Goal: Communication & Community: Share content

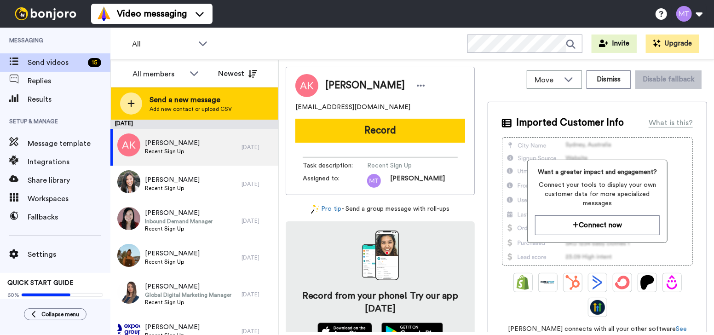
click at [190, 98] on span "Send a new message" at bounding box center [191, 99] width 82 height 11
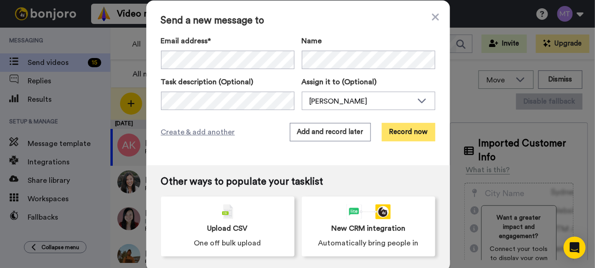
click at [408, 134] on button "Record now" at bounding box center [408, 132] width 53 height 18
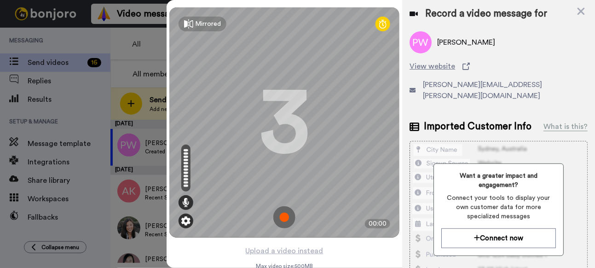
click at [185, 219] on img at bounding box center [185, 220] width 9 height 9
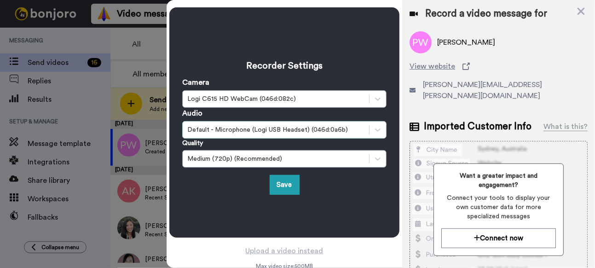
click at [349, 131] on div "Default - Microphone (Logi USB Headset) (046d:0a6b)" at bounding box center [275, 129] width 177 height 9
click at [342, 60] on div "Recorder Settings Camera Logi C615 HD WebCam (046d:082c) Audio Default - Microp…" at bounding box center [284, 122] width 204 height 144
click at [283, 183] on button "Save" at bounding box center [285, 185] width 30 height 20
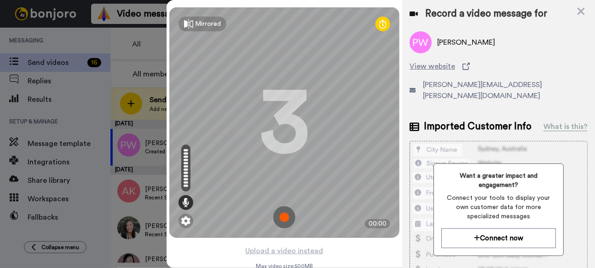
click at [281, 215] on img at bounding box center [284, 217] width 22 height 22
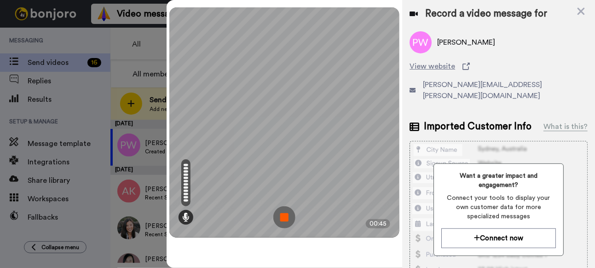
click at [284, 214] on img at bounding box center [284, 217] width 22 height 22
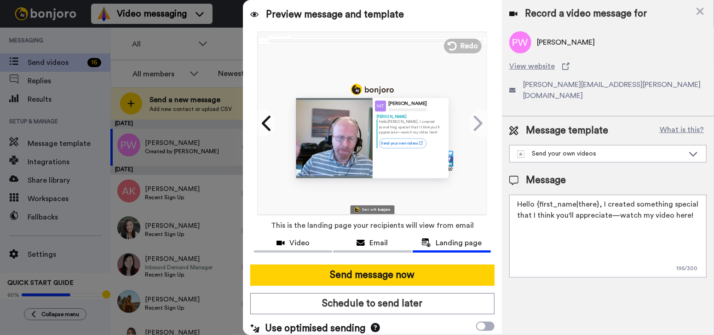
click at [613, 206] on textarea "Hello {first_name|there}, I created something special that I think you'll appre…" at bounding box center [607, 236] width 197 height 83
click at [611, 195] on textarea "Hello {first_name|there}, I created something special that I think you'll appre…" at bounding box center [607, 236] width 197 height 83
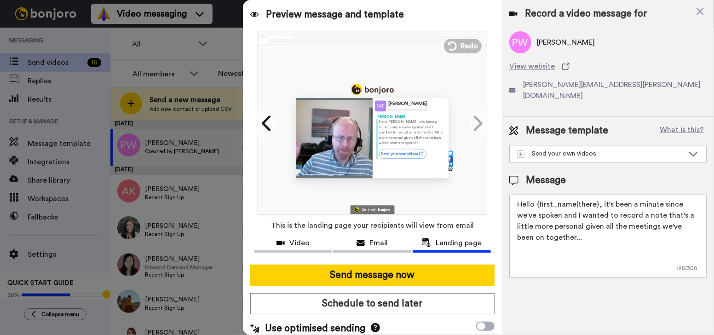
click at [538, 241] on textarea "Hello {first_name|there}, it's been a minute since we've spoken and I wanted to…" at bounding box center [607, 236] width 197 height 83
paste textarea "[URL][DOMAIN_NAME]"
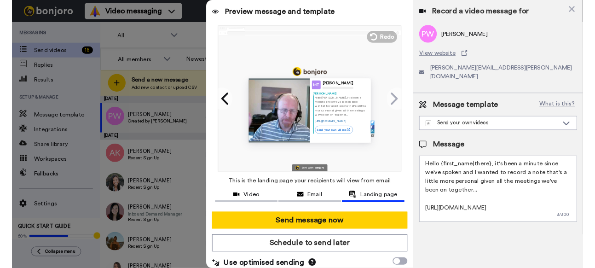
scroll to position [13, 0]
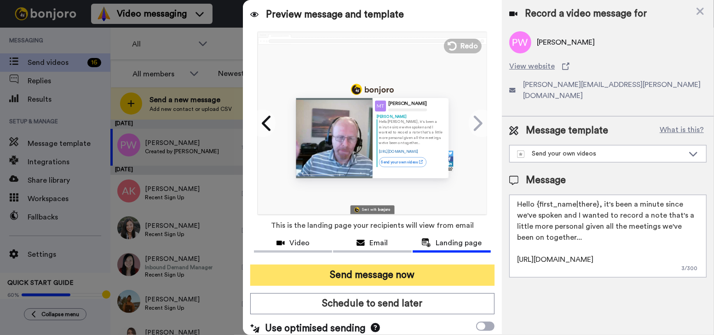
type textarea "Hello {first_name|there}, it's been a minute since we've spoken and I wanted to…"
click at [375, 274] on button "Send message now" at bounding box center [372, 275] width 244 height 21
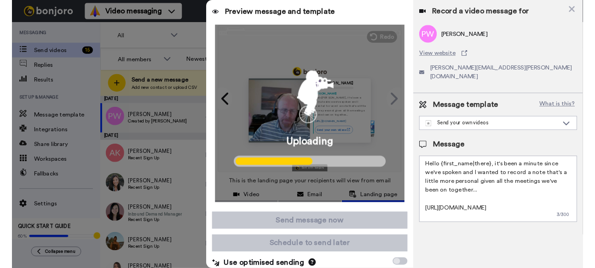
scroll to position [13, 0]
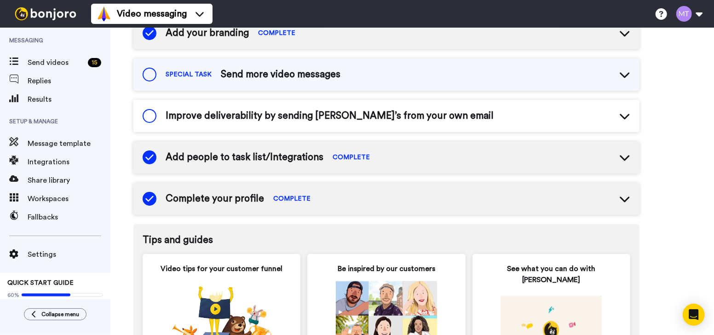
scroll to position [272, 0]
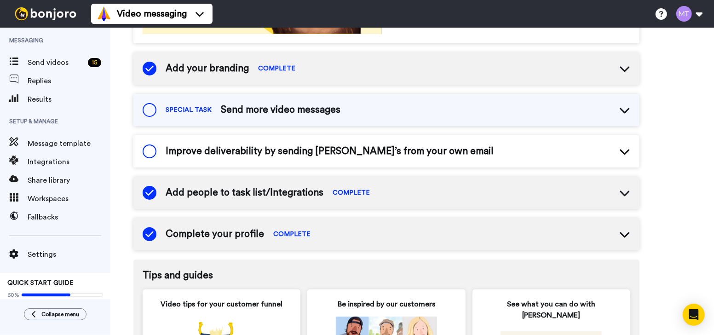
click at [412, 152] on span "Improve deliverability by sending Bonjoro’s from your own email" at bounding box center [330, 151] width 328 height 14
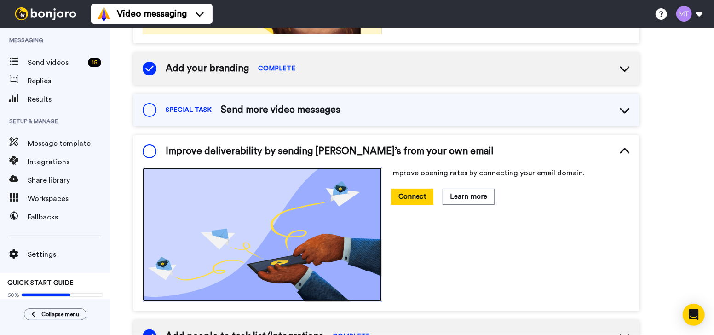
click at [323, 234] on img at bounding box center [262, 234] width 239 height 135
